Goal: Task Accomplishment & Management: Complete application form

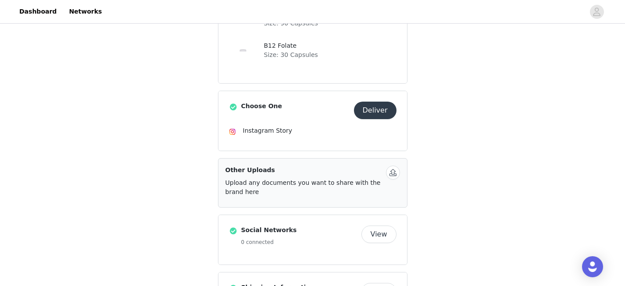
scroll to position [195, 0]
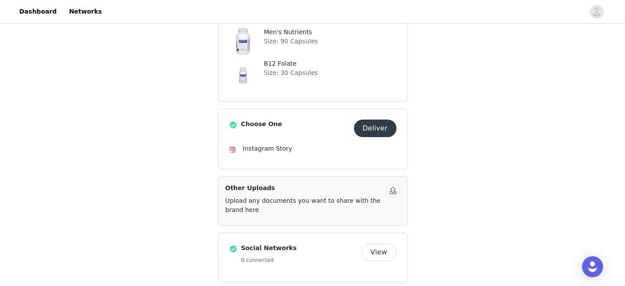
click at [385, 127] on button "Deliver" at bounding box center [375, 129] width 43 height 18
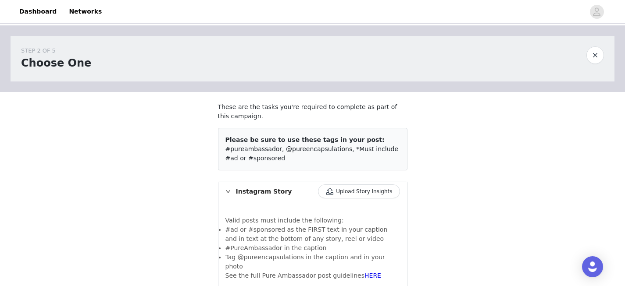
scroll to position [31, 0]
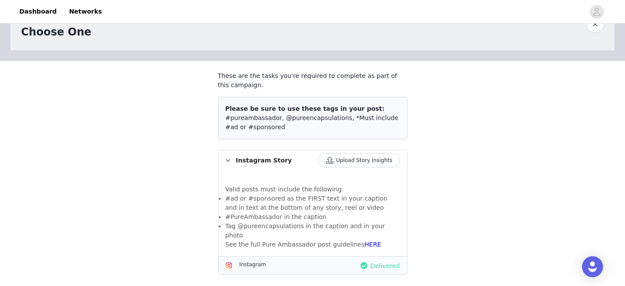
click at [358, 160] on button "Upload Story Insights" at bounding box center [359, 161] width 82 height 14
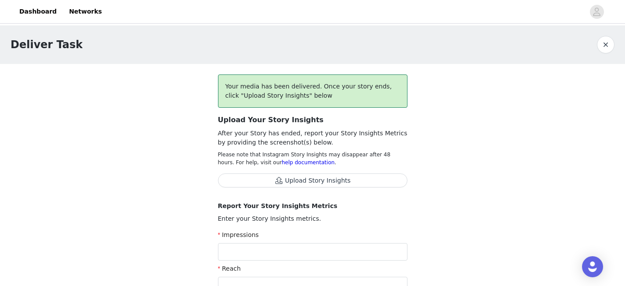
click at [299, 183] on button "Upload Story Insights" at bounding box center [313, 181] width 190 height 14
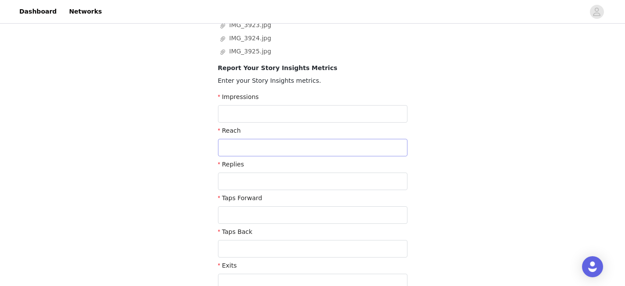
scroll to position [174, 0]
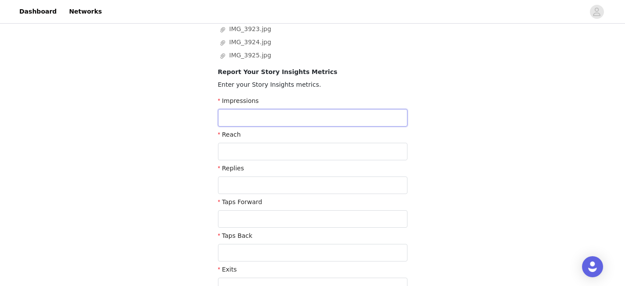
click at [330, 114] on input "text" at bounding box center [313, 118] width 190 height 18
type input "76"
click at [309, 149] on input "text" at bounding box center [313, 152] width 190 height 18
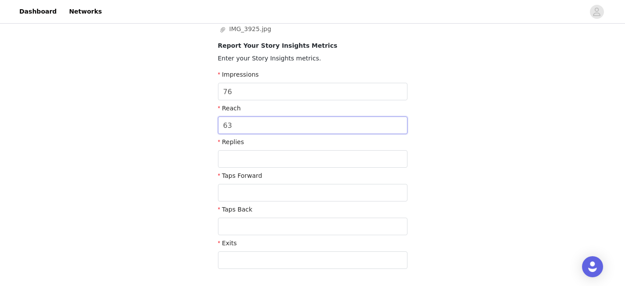
scroll to position [206, 0]
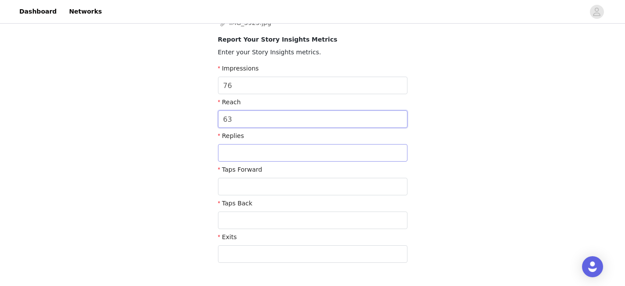
type input "63"
click at [297, 156] on input "text" at bounding box center [313, 153] width 190 height 18
type input "0"
click at [276, 187] on input "text" at bounding box center [313, 187] width 190 height 18
type input "57"
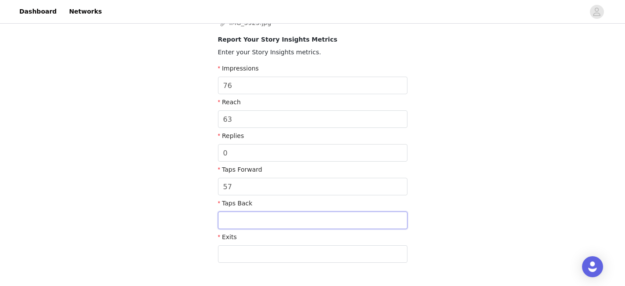
click at [270, 215] on input "text" at bounding box center [313, 221] width 190 height 18
type input "3"
click at [254, 256] on input "text" at bounding box center [313, 255] width 190 height 18
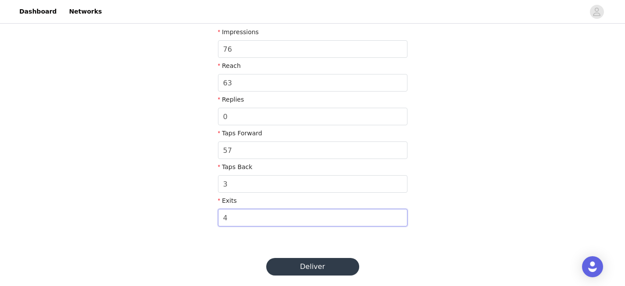
type input "4"
click at [299, 272] on button "Deliver" at bounding box center [312, 267] width 93 height 18
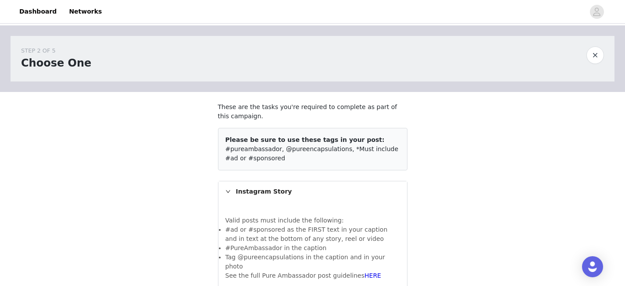
scroll to position [31, 0]
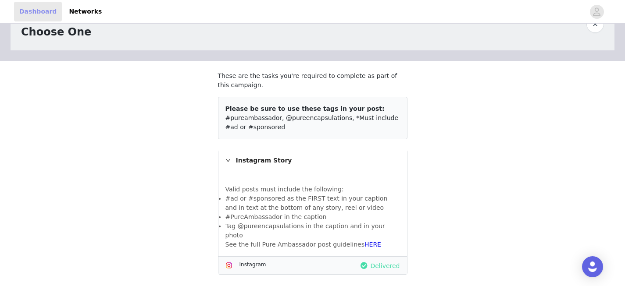
click at [33, 6] on link "Dashboard" at bounding box center [38, 12] width 48 height 20
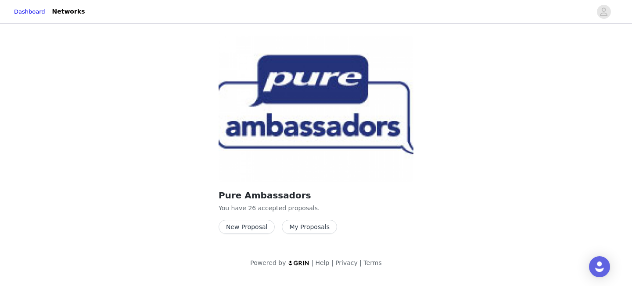
click at [303, 229] on button "My Proposals" at bounding box center [309, 227] width 55 height 14
